Goal: Check status: Check status

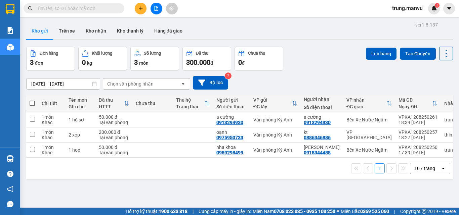
click at [85, 9] on input "text" at bounding box center [76, 8] width 79 height 7
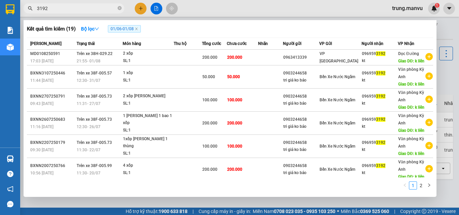
type input "3192"
click at [125, 48] on th "Món hàng" at bounding box center [148, 44] width 51 height 12
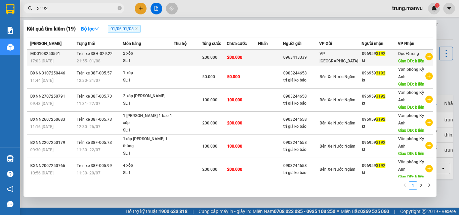
click at [125, 56] on div "2 xốp" at bounding box center [148, 53] width 50 height 7
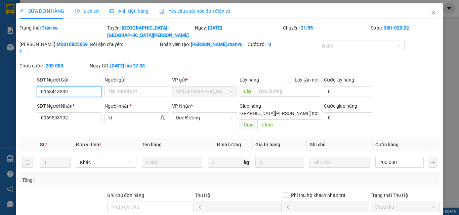
type input "0963413339"
type input "0969593192"
type input "kt"
type input "k liên"
type input "200.000"
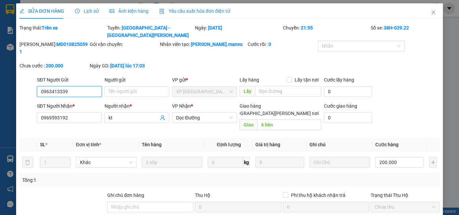
type input "200.000"
click at [431, 11] on icon "close" at bounding box center [433, 12] width 5 height 5
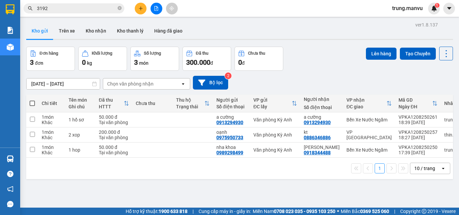
click at [92, 9] on input "3192" at bounding box center [76, 8] width 79 height 7
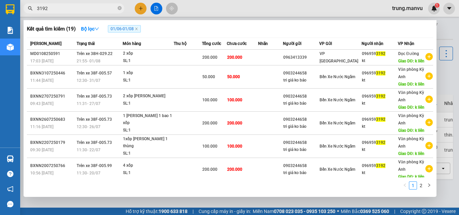
click at [98, 4] on span "3192" at bounding box center [74, 8] width 101 height 10
click at [118, 10] on icon "close-circle" at bounding box center [120, 8] width 4 height 4
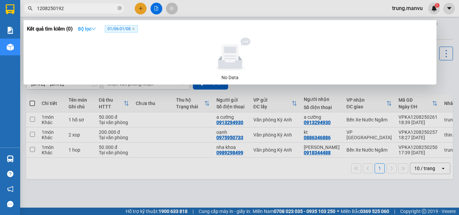
type input "1208250192"
click at [117, 8] on span "1208250192" at bounding box center [74, 8] width 101 height 10
click at [116, 7] on input "1208250192" at bounding box center [76, 8] width 79 height 7
click at [117, 7] on span "1208250192" at bounding box center [74, 8] width 101 height 10
click at [121, 9] on icon "close-circle" at bounding box center [120, 8] width 4 height 4
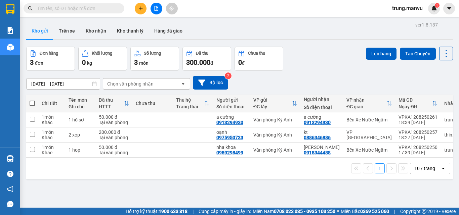
click at [153, 8] on button at bounding box center [157, 9] width 12 height 12
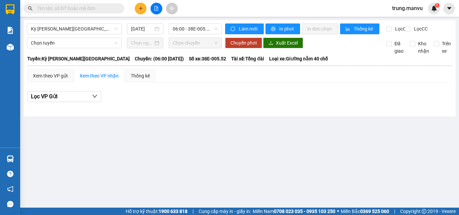
click at [97, 7] on input "text" at bounding box center [76, 8] width 79 height 7
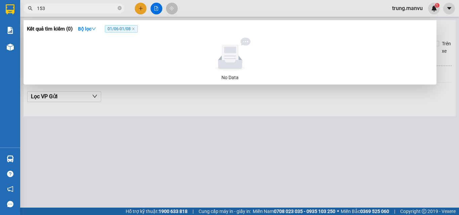
type input "1538"
click at [119, 8] on icon "close-circle" at bounding box center [120, 8] width 4 height 4
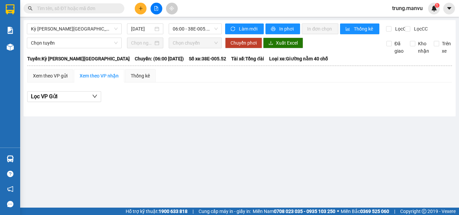
click at [62, 7] on input "text" at bounding box center [76, 8] width 79 height 7
click at [87, 4] on span at bounding box center [74, 8] width 101 height 10
click at [97, 8] on input "text" at bounding box center [76, 8] width 79 height 7
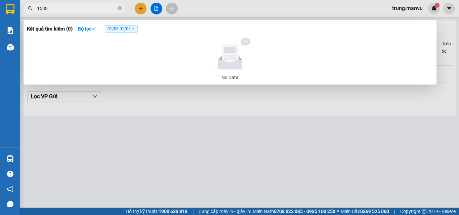
type input "1538"
click at [117, 33] on div "Kết quả [PERSON_NAME] ( 0 ) Bộ lọc 01/06 - 01/08" at bounding box center [230, 29] width 406 height 11
click at [96, 28] on icon "down" at bounding box center [93, 29] width 5 height 5
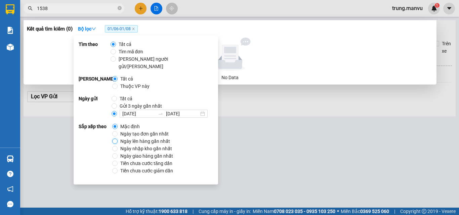
click at [117, 139] on input "Ngày lên hàng gần nhất" at bounding box center [114, 141] width 5 height 5
radio input "true"
radio input "false"
click at [282, 57] on div at bounding box center [230, 55] width 401 height 34
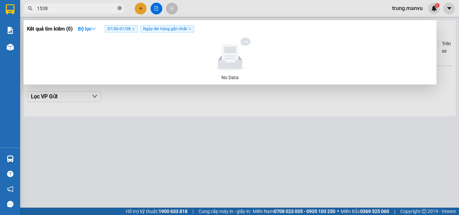
click at [120, 7] on icon "close-circle" at bounding box center [120, 8] width 4 height 4
type input "0982621538"
click at [121, 9] on icon "close-circle" at bounding box center [120, 8] width 4 height 4
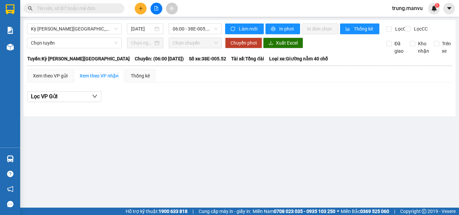
click at [88, 9] on input "text" at bounding box center [76, 8] width 79 height 7
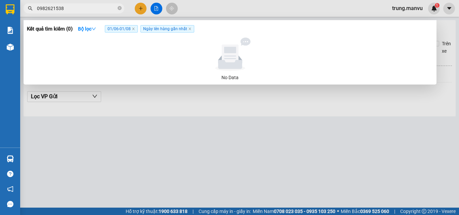
type input "0982621538"
